Goal: Task Accomplishment & Management: Use online tool/utility

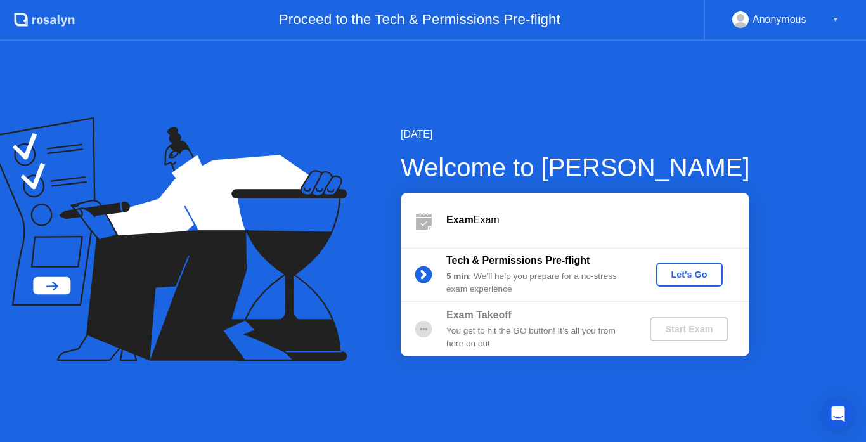
click at [678, 275] on div "Let's Go" at bounding box center [689, 274] width 56 height 10
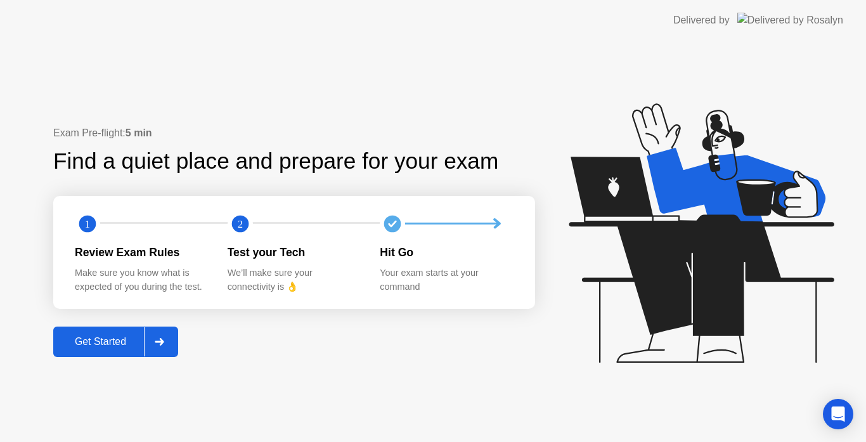
click at [75, 340] on div "Get Started" at bounding box center [100, 341] width 87 height 11
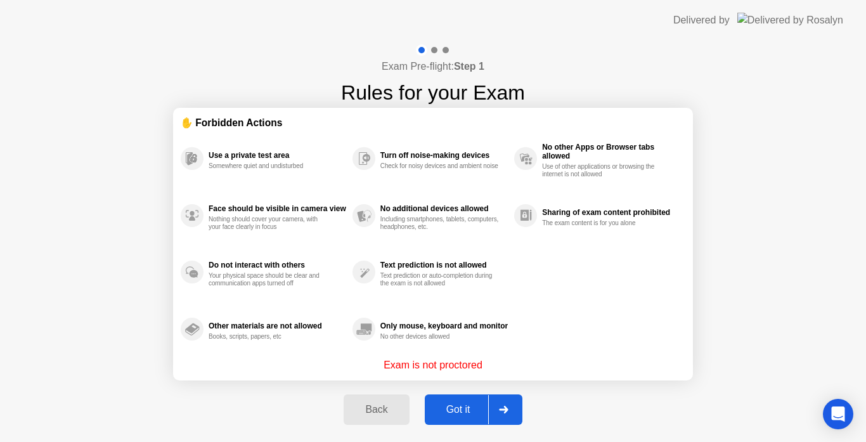
click at [448, 418] on button "Got it" at bounding box center [474, 409] width 98 height 30
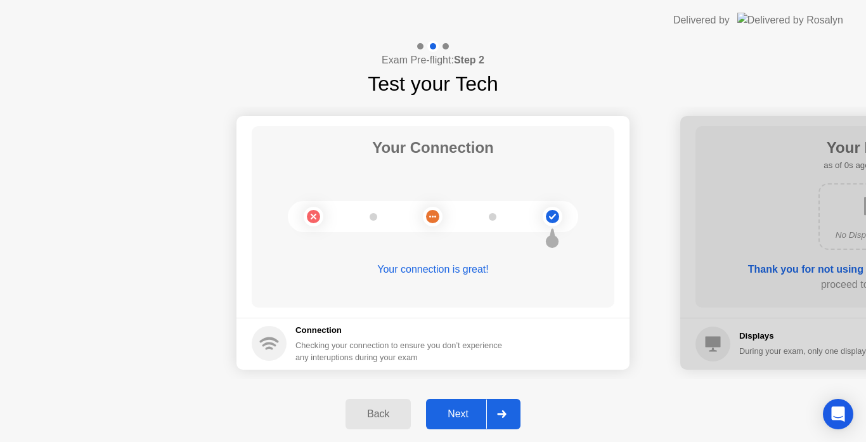
click at [448, 418] on div "Next" at bounding box center [458, 413] width 56 height 11
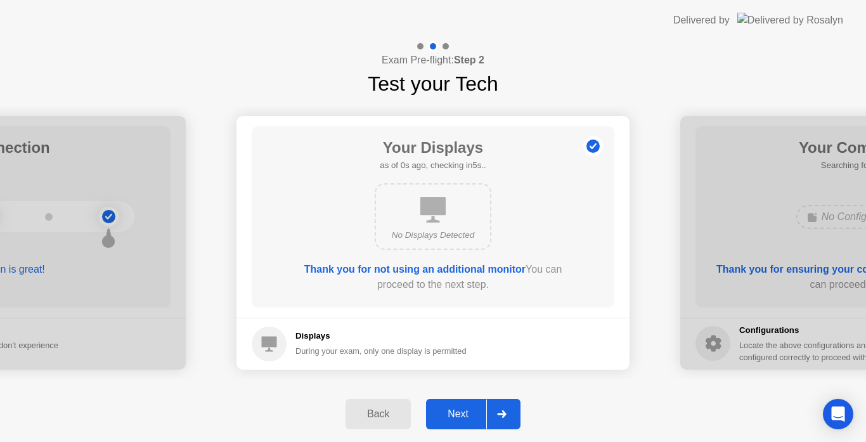
click at [448, 418] on div "Next" at bounding box center [458, 413] width 56 height 11
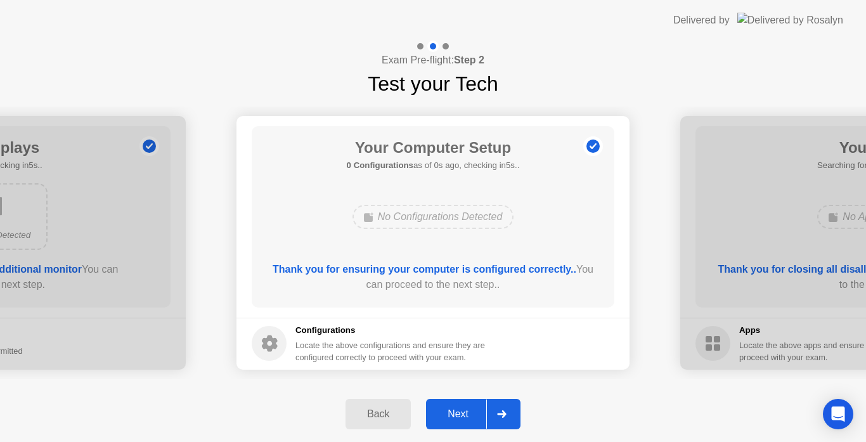
click at [448, 418] on div "Next" at bounding box center [458, 413] width 56 height 11
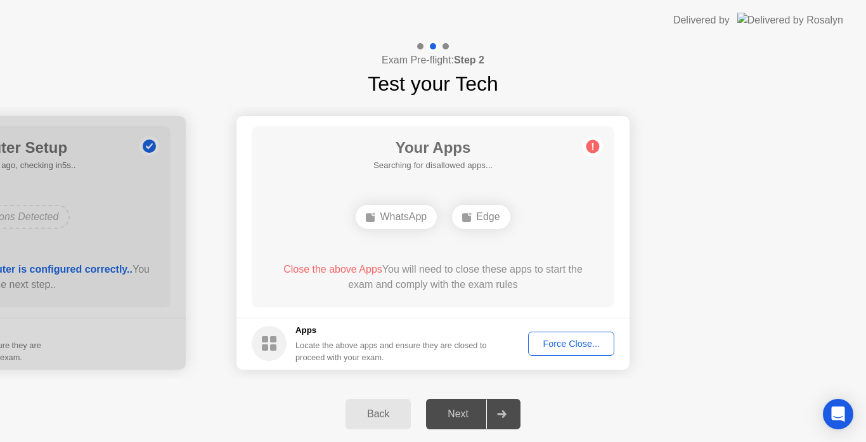
click at [567, 340] on div "Force Close..." at bounding box center [570, 343] width 77 height 10
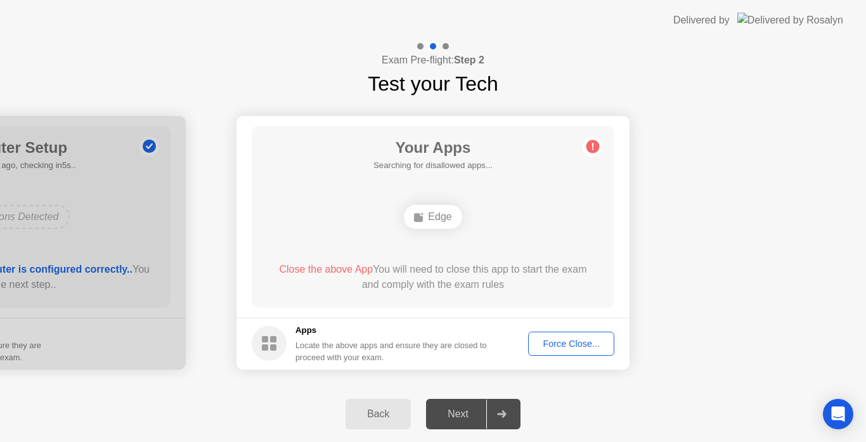
click at [570, 340] on div "Force Close..." at bounding box center [570, 343] width 77 height 10
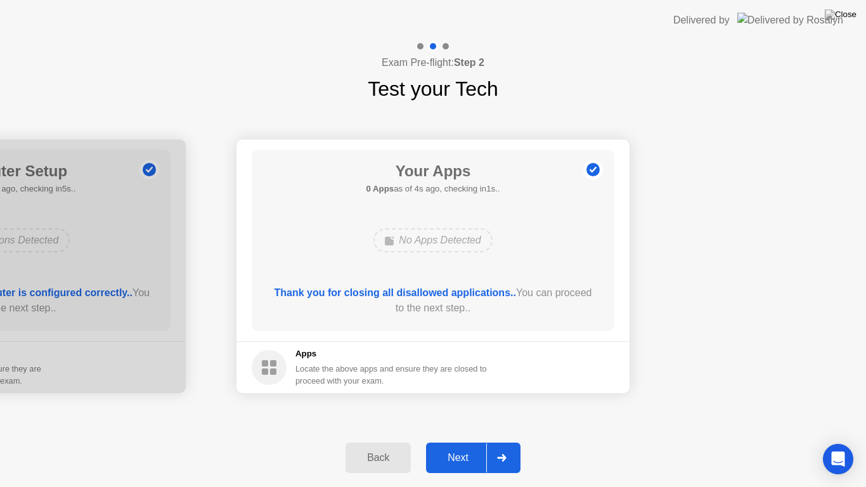
click at [465, 441] on div "Next" at bounding box center [458, 457] width 56 height 11
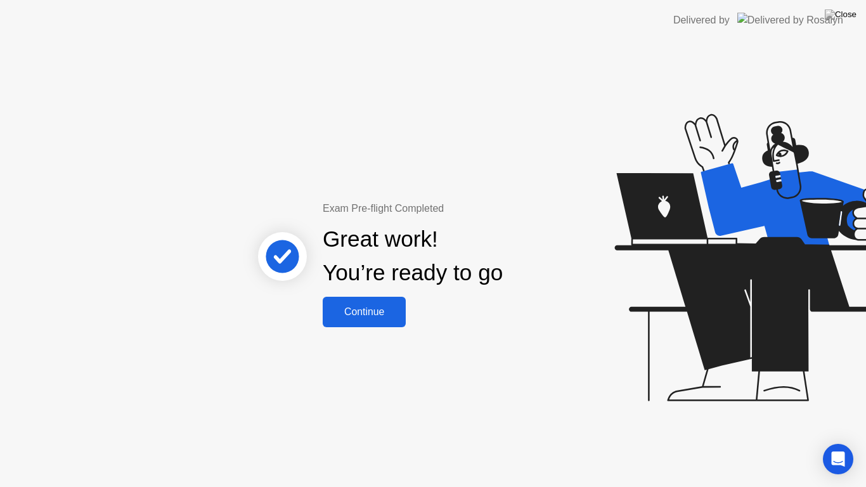
click at [363, 323] on button "Continue" at bounding box center [364, 312] width 83 height 30
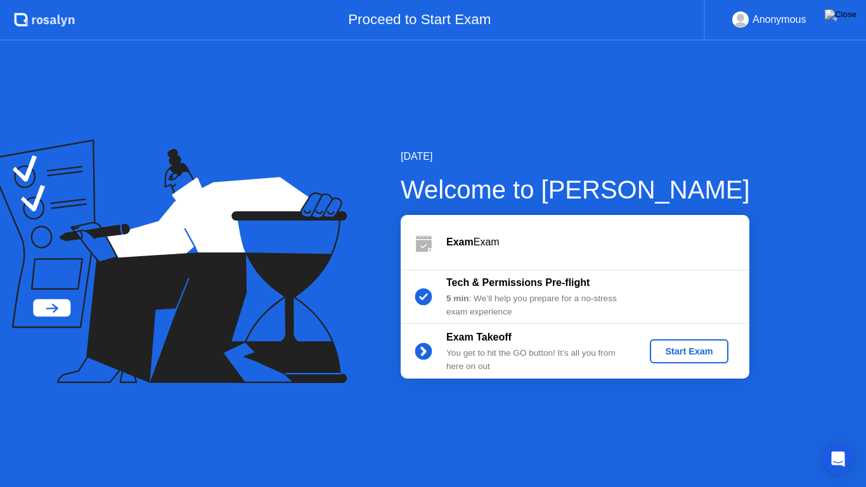
click at [691, 354] on div "Start Exam" at bounding box center [689, 351] width 68 height 10
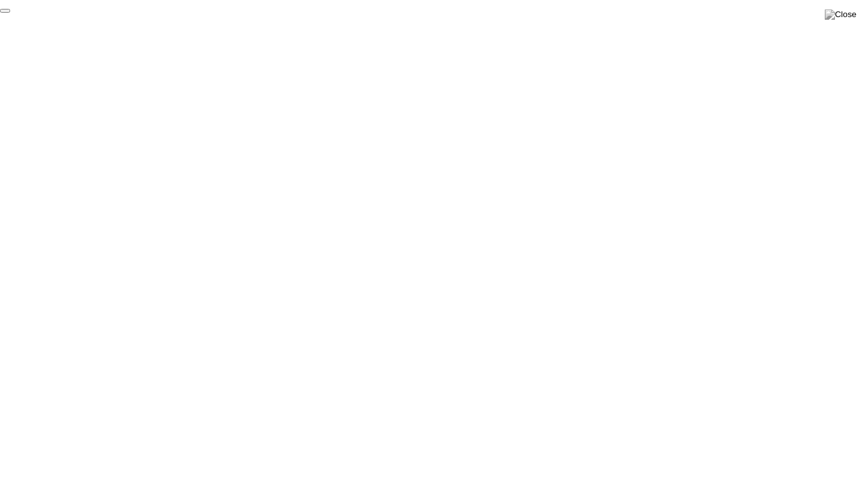
click div "End Proctoring Session"
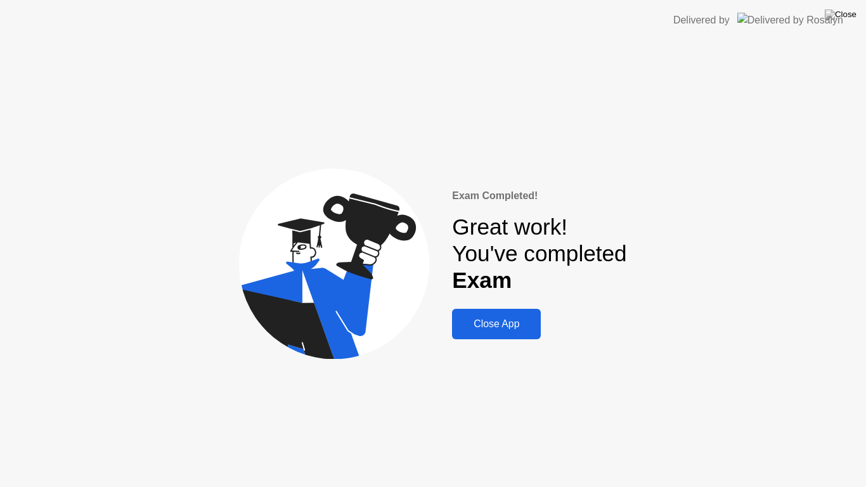
click at [482, 326] on div "Close App" at bounding box center [496, 323] width 81 height 11
